Goal: Information Seeking & Learning: Learn about a topic

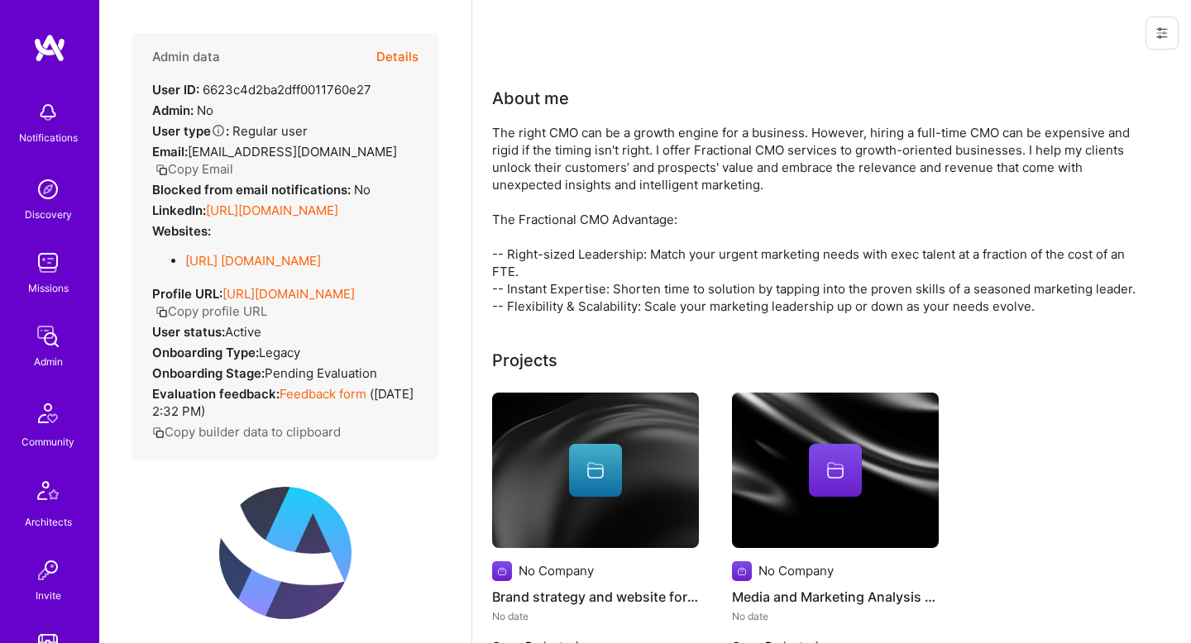
scroll to position [412, 0]
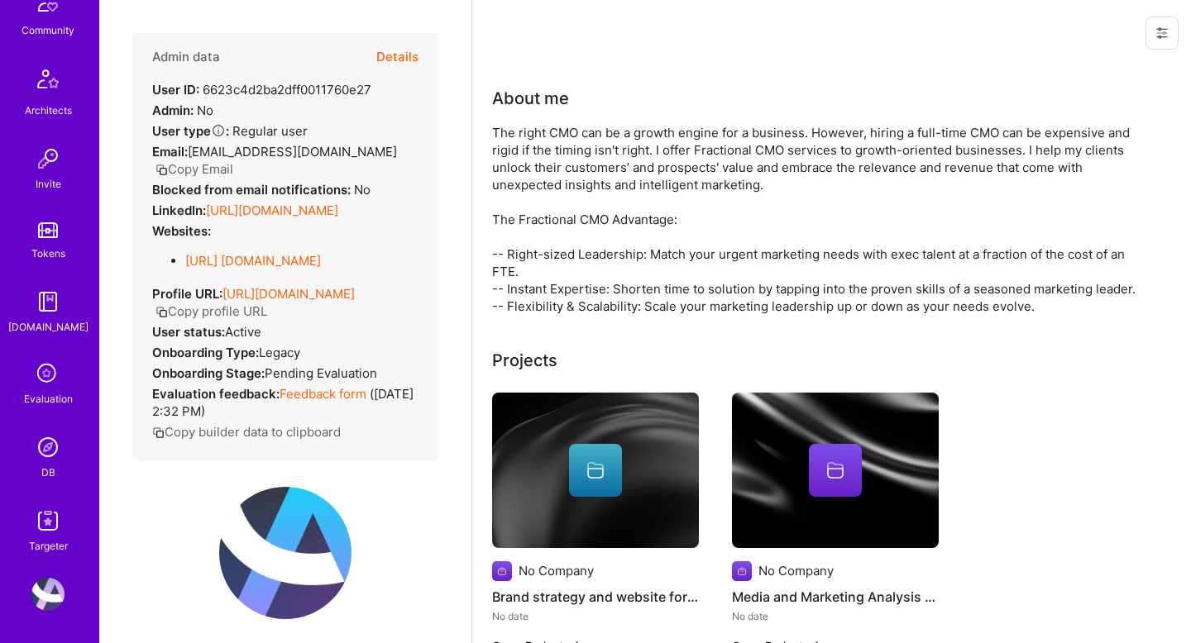
click at [41, 457] on img at bounding box center [47, 447] width 33 height 33
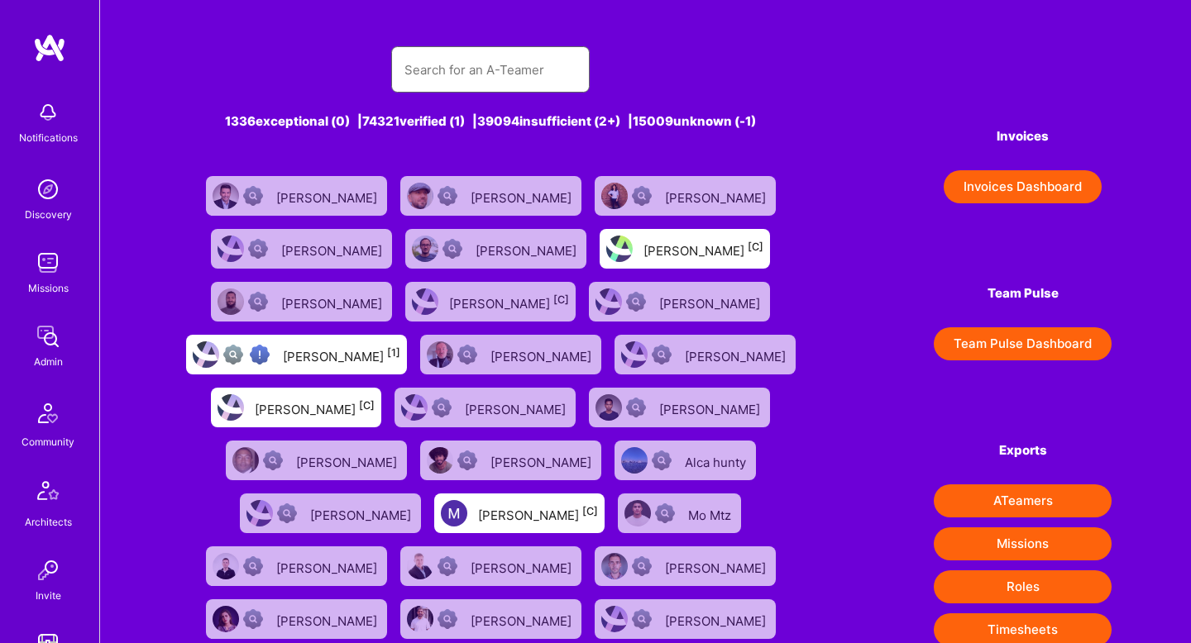
click at [446, 73] on input "text" at bounding box center [490, 70] width 172 height 42
paste input "[PERSON_NAME]"
type input "[PERSON_NAME]"
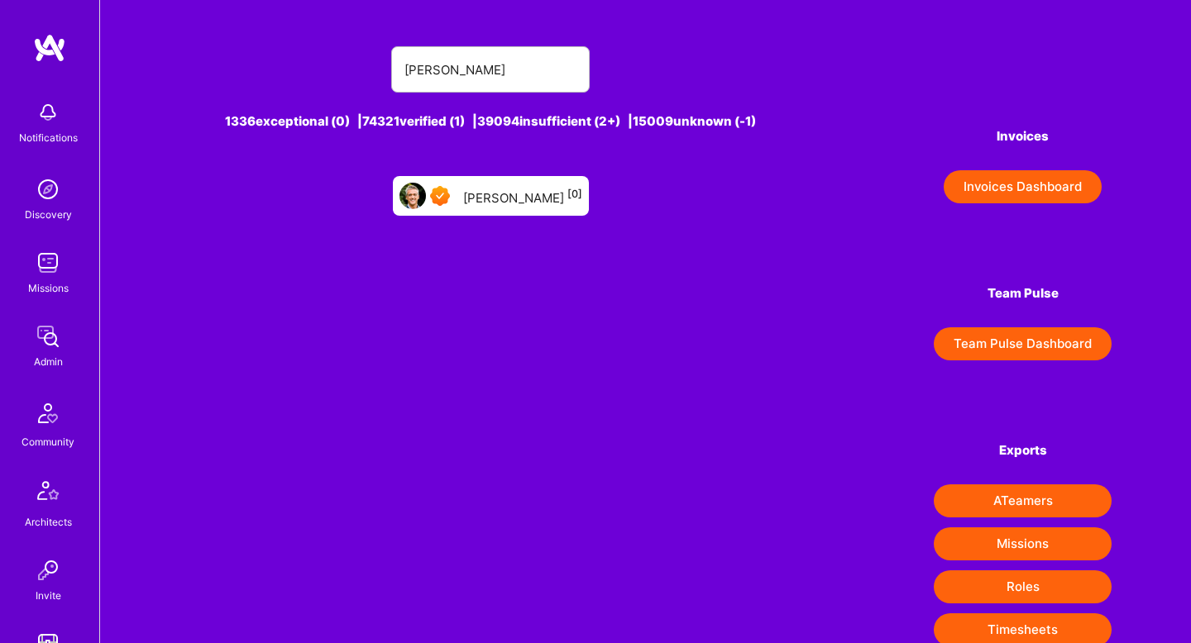
click at [487, 204] on div "[PERSON_NAME] [0]" at bounding box center [522, 196] width 119 height 22
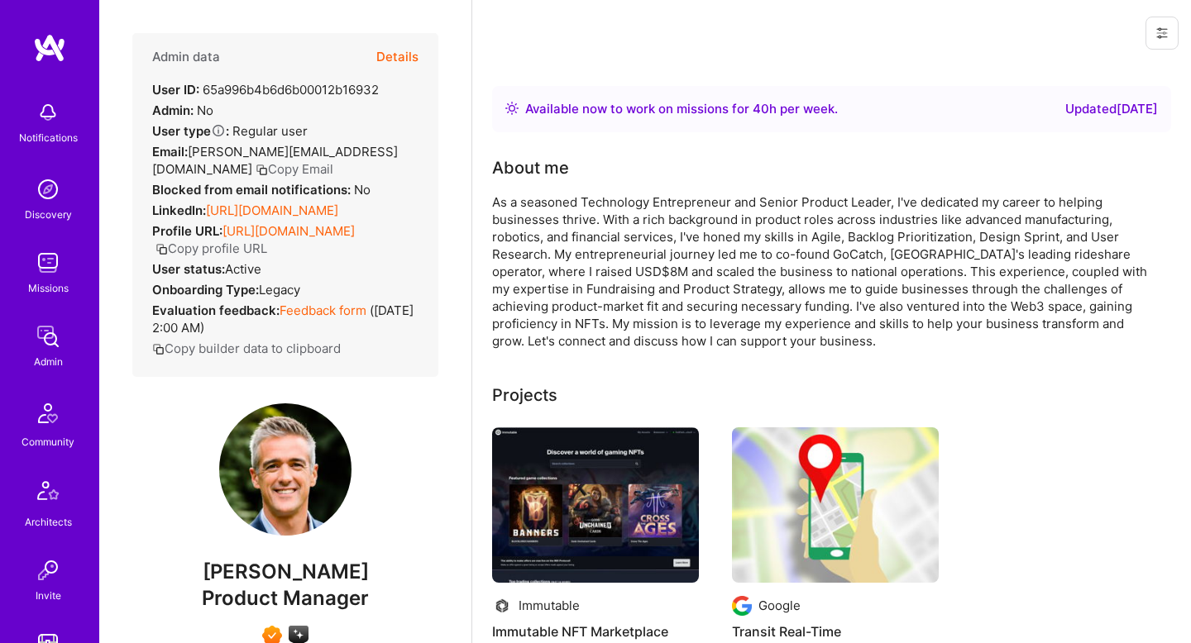
click at [764, 201] on div "As a seasoned Technology Entrepreneur and Senior Product Leader, I've dedicated…" at bounding box center [823, 272] width 662 height 156
click at [771, 201] on div "As a seasoned Technology Entrepreneur and Senior Product Leader, I've dedicated…" at bounding box center [823, 272] width 662 height 156
click at [399, 60] on button "Details" at bounding box center [397, 57] width 42 height 48
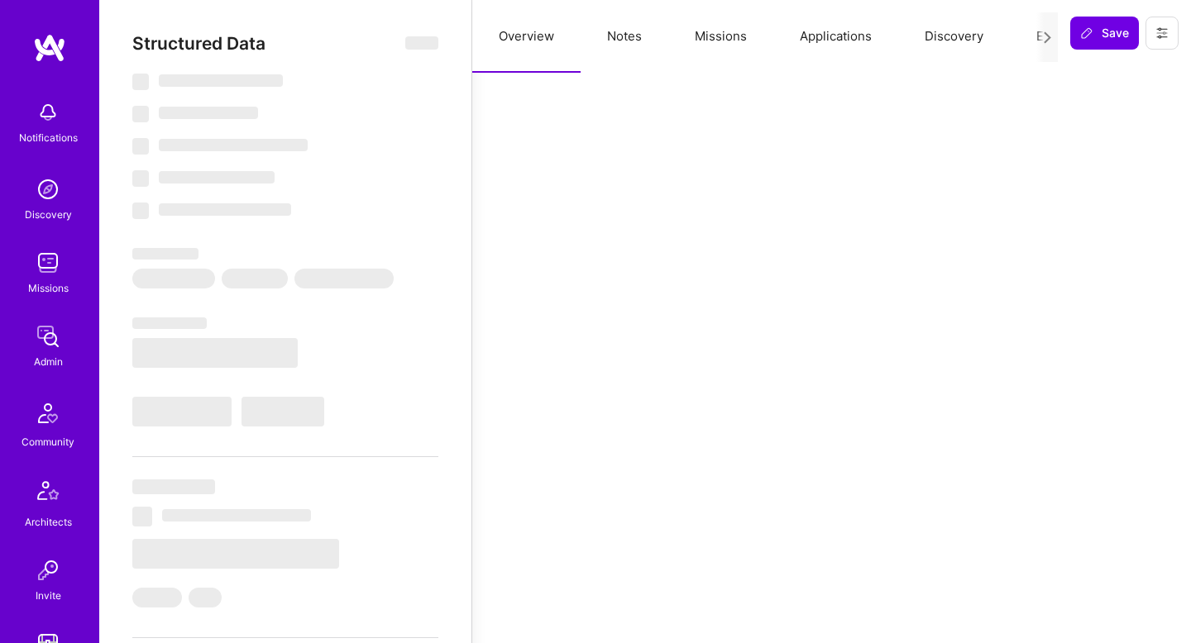
select select "Right Now"
select select "7"
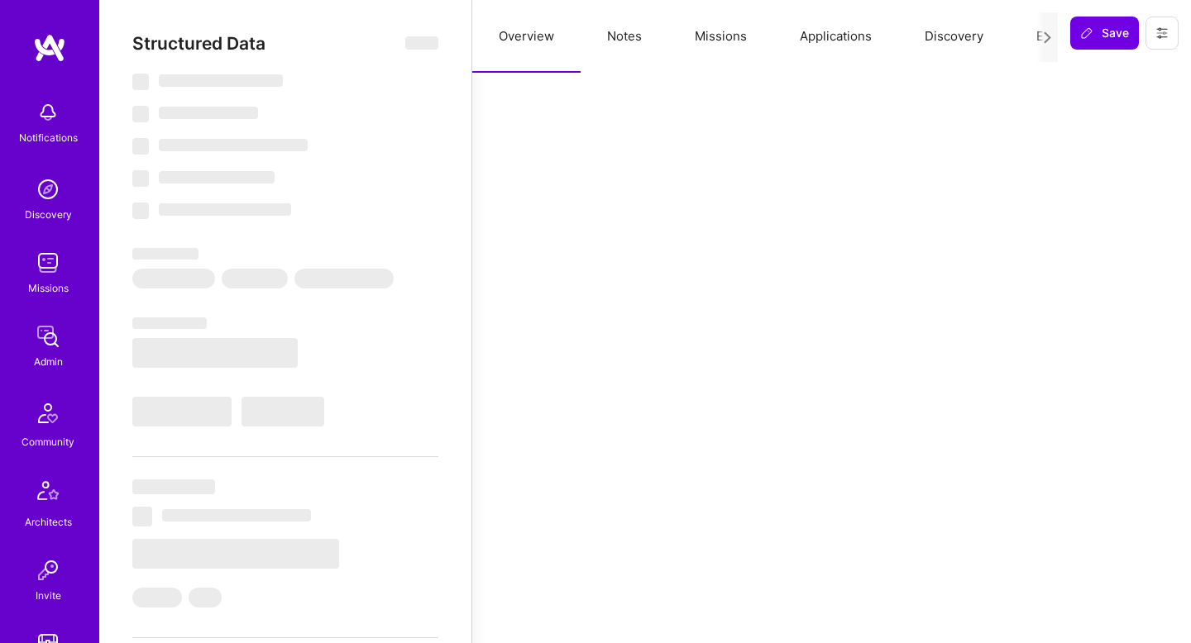
select select "AU"
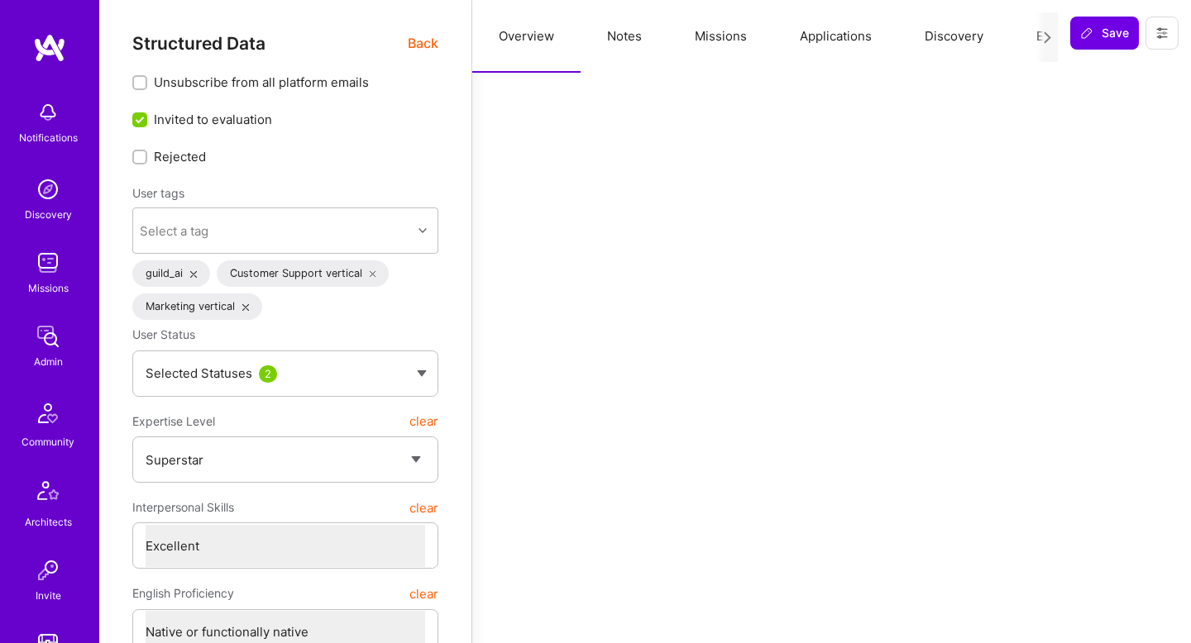
click at [621, 40] on button "Notes" at bounding box center [625, 36] width 88 height 73
type textarea "x"
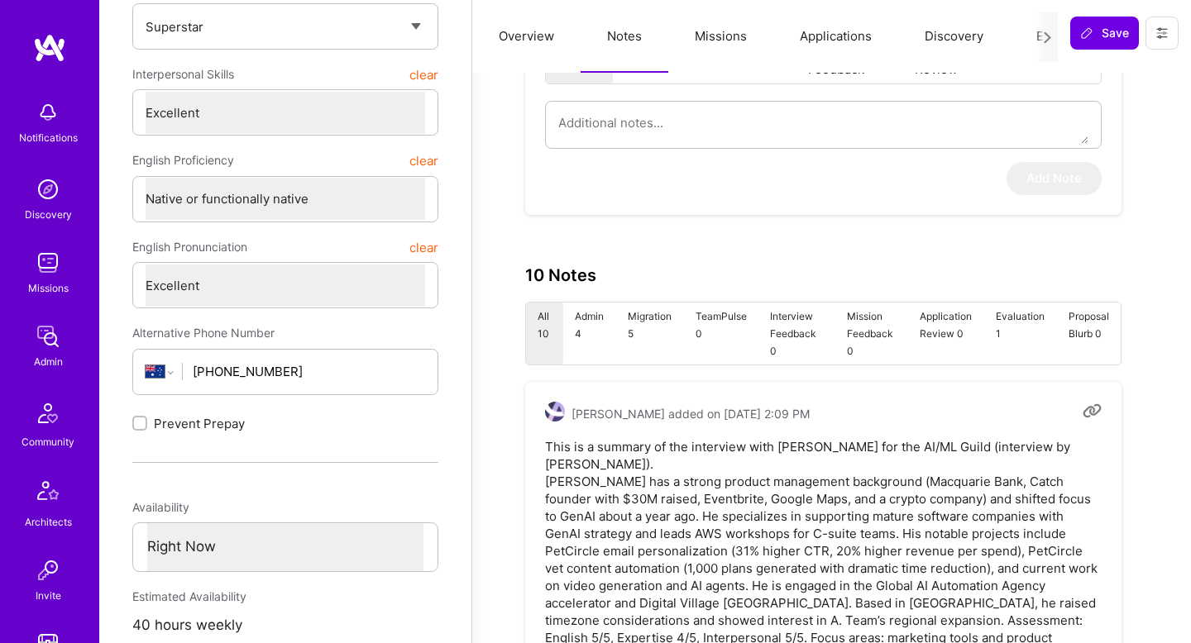
scroll to position [563, 0]
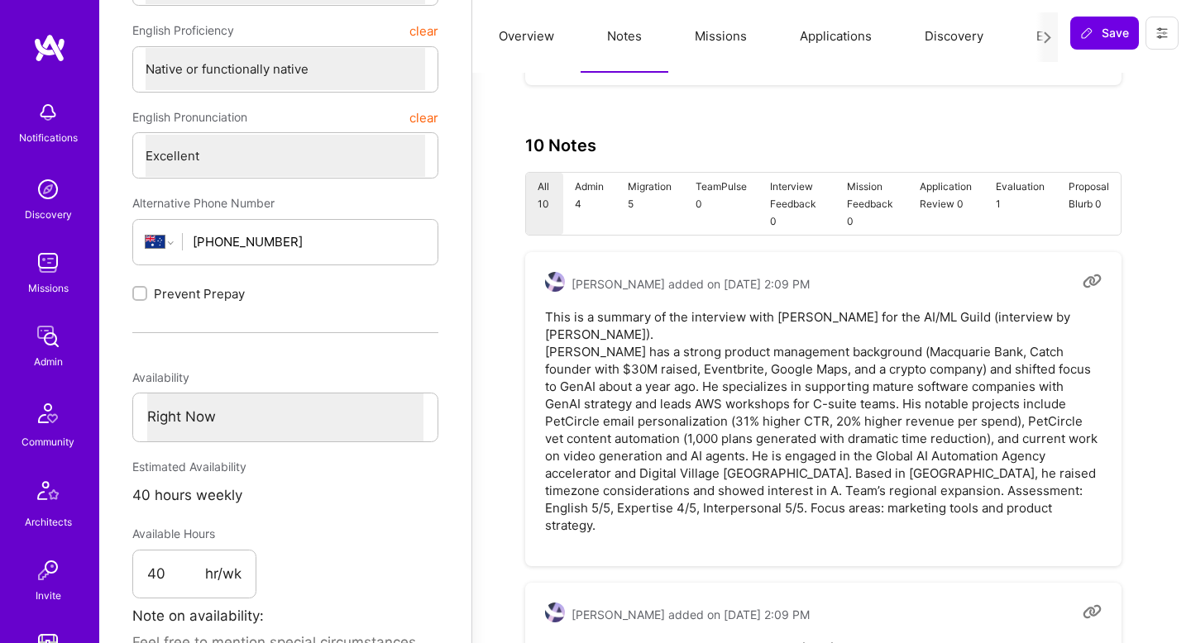
click at [670, 339] on pre "This is a summary of the interview with [PERSON_NAME] for the AI/ML Guild (inte…" at bounding box center [823, 421] width 557 height 226
click at [671, 339] on pre "This is a summary of the interview with [PERSON_NAME] for the AI/ML Guild (inte…" at bounding box center [823, 421] width 557 height 226
click at [621, 337] on pre "This is a summary of the interview with [PERSON_NAME] for the AI/ML Guild (inte…" at bounding box center [823, 421] width 557 height 226
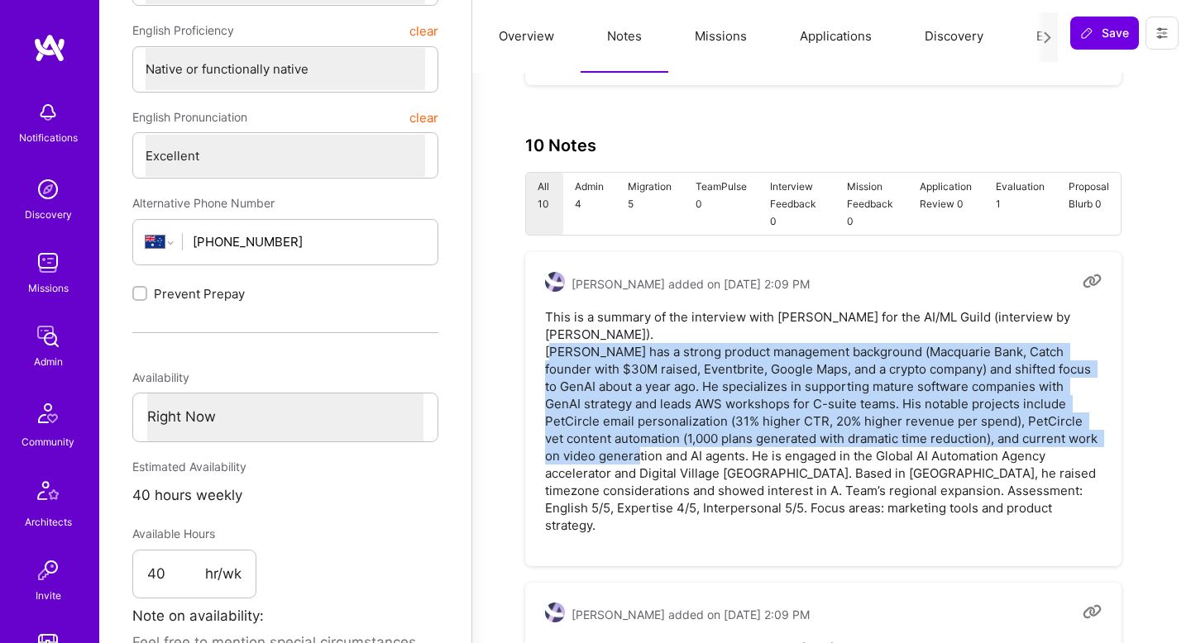
drag, startPoint x: 621, startPoint y: 337, endPoint x: 691, endPoint y: 443, distance: 127.1
click at [690, 442] on pre "This is a summary of the interview with [PERSON_NAME] for the AI/ML Guild (inte…" at bounding box center [823, 421] width 557 height 226
copy pre "strong product management background (Macquarie Bank, Catch founder with $30M r…"
